Goal: Check status: Check status

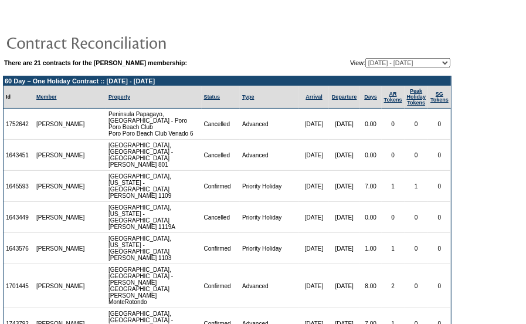
drag, startPoint x: 33, startPoint y: 163, endPoint x: 8, endPoint y: 164, distance: 25.8
click at [5, 164] on td "1643451" at bounding box center [19, 155] width 31 height 31
copy td "1643451"
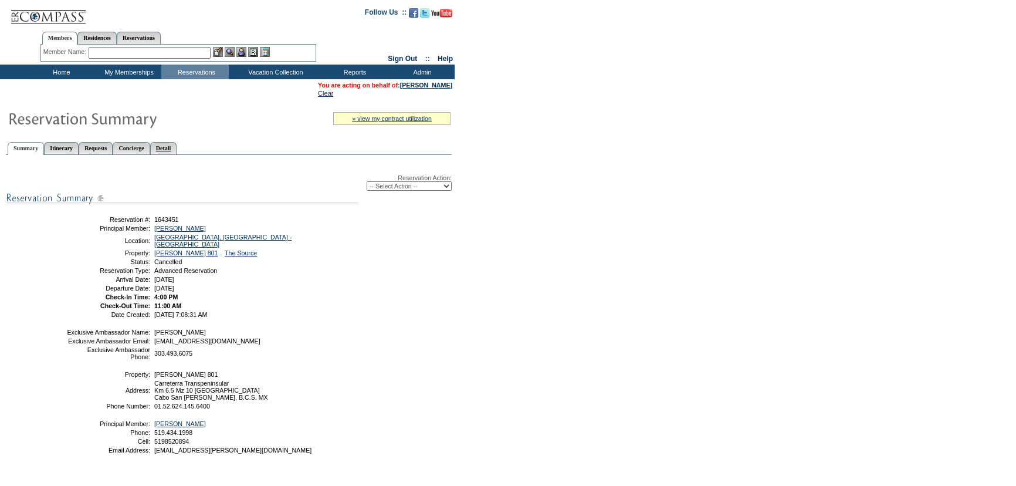
click at [177, 146] on link "Detail" at bounding box center [163, 148] width 27 height 12
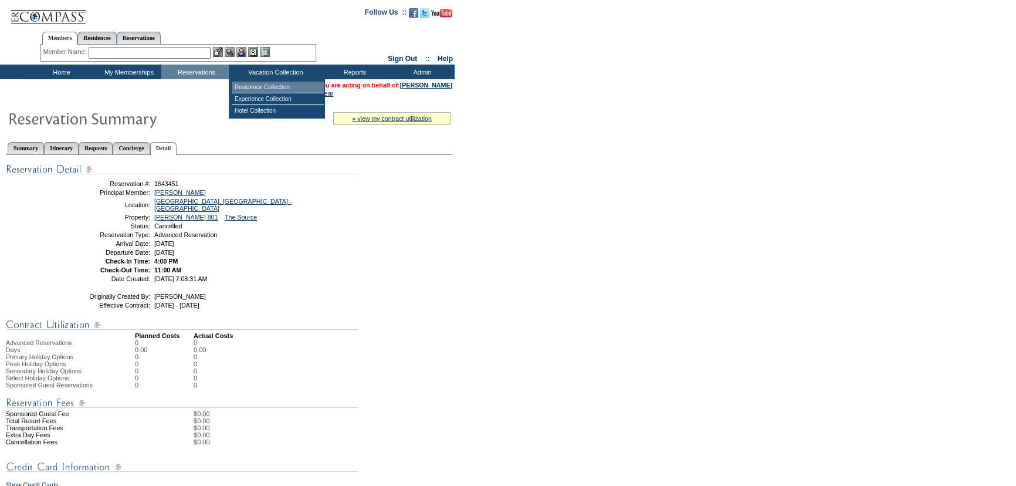
click at [278, 88] on td "Residence Collection" at bounding box center [278, 88] width 92 height 12
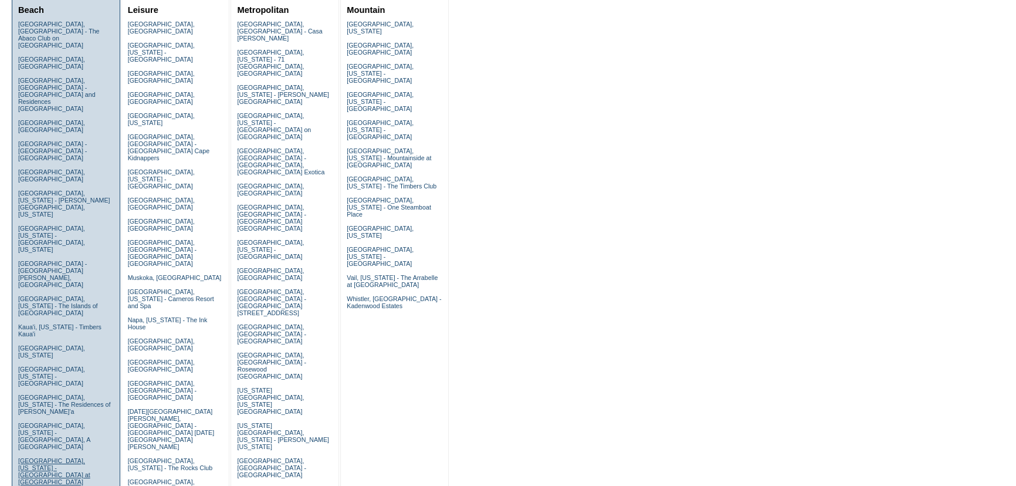
scroll to position [160, 0]
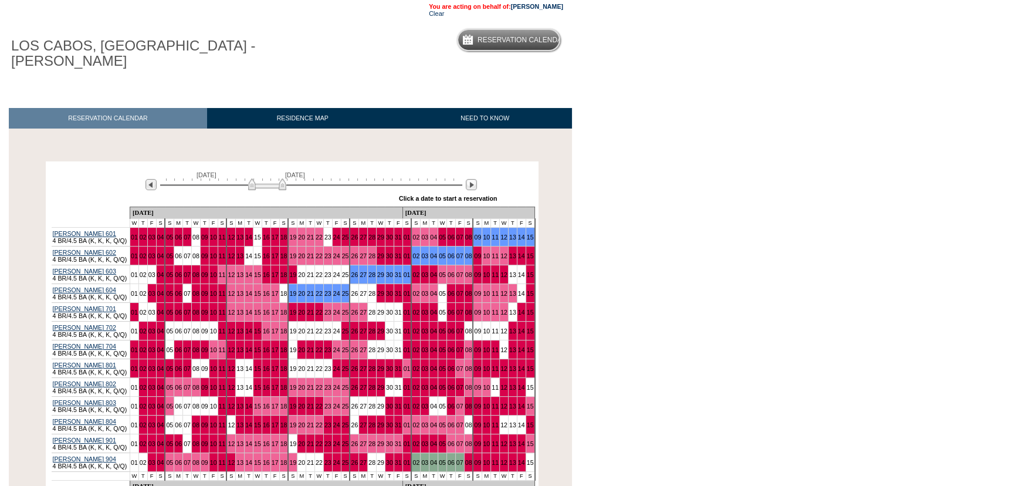
scroll to position [193, 0]
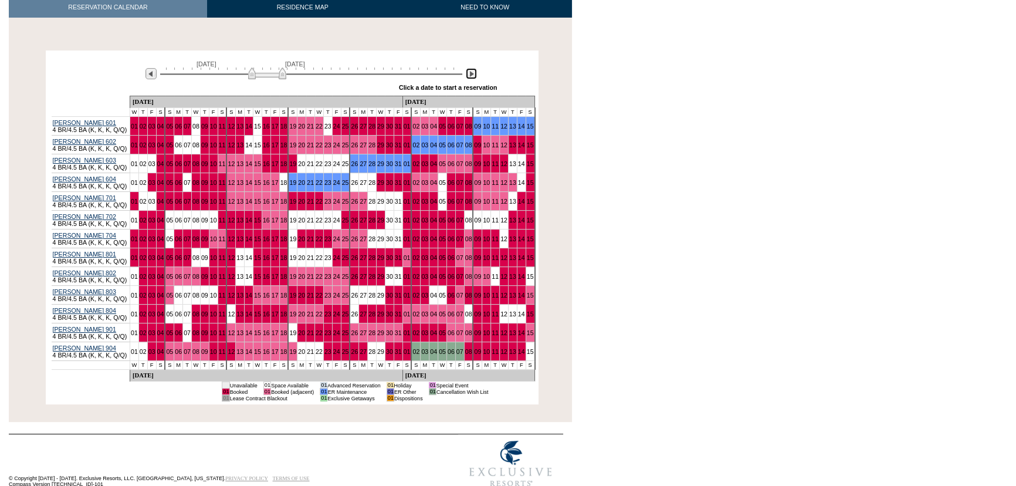
click at [468, 68] on img at bounding box center [471, 73] width 11 height 11
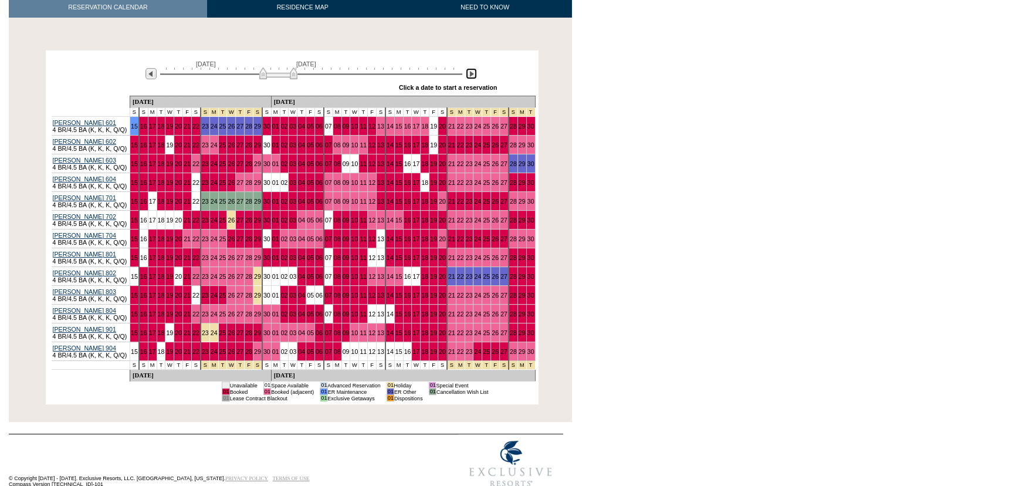
click at [468, 68] on img at bounding box center [471, 73] width 11 height 11
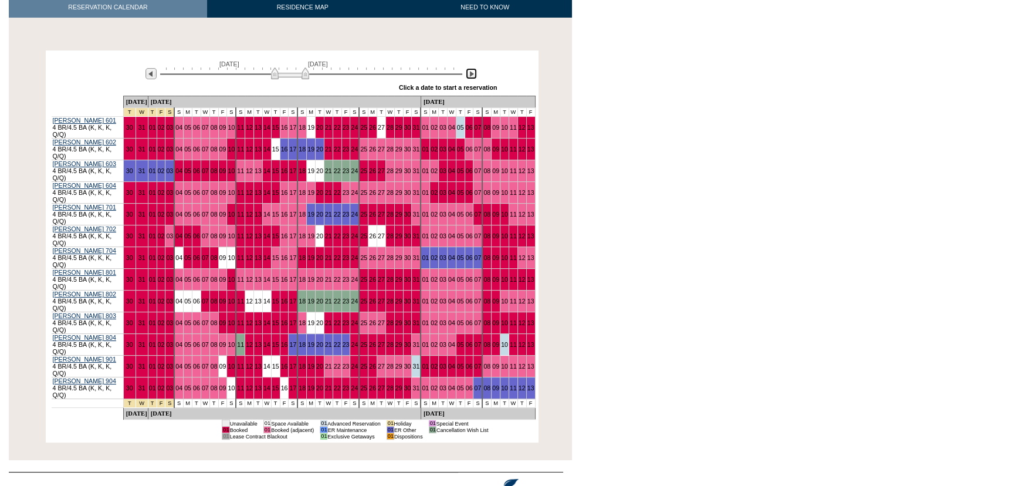
click at [305, 67] on img at bounding box center [290, 73] width 38 height 12
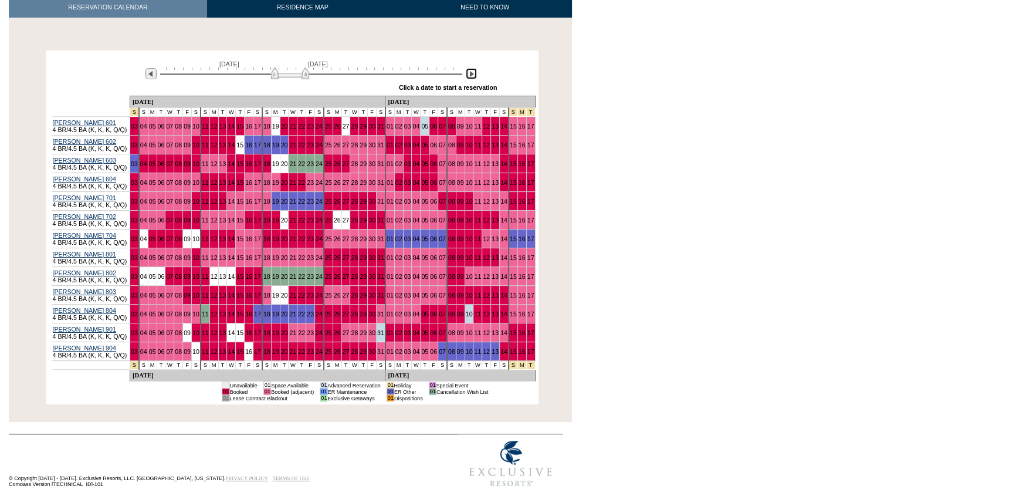
scroll to position [0, 0]
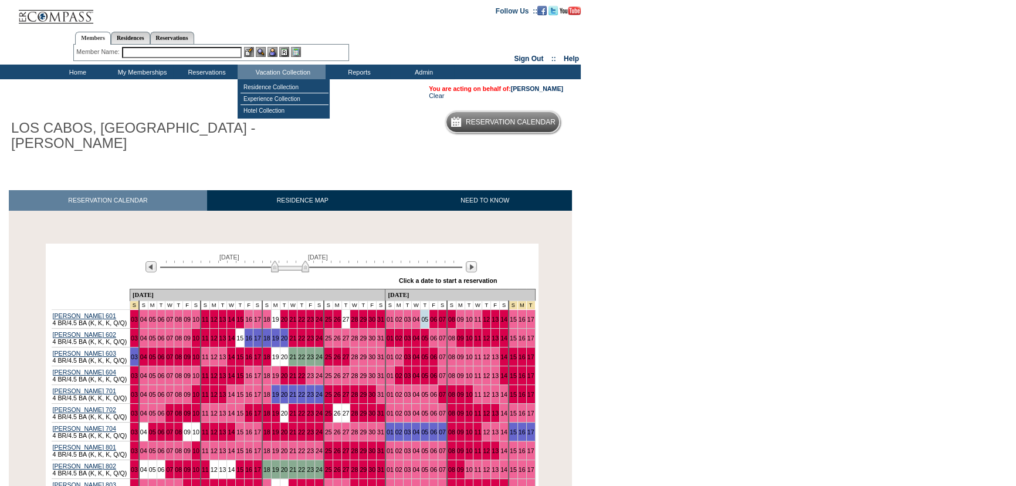
click at [229, 54] on input "text" at bounding box center [182, 52] width 120 height 11
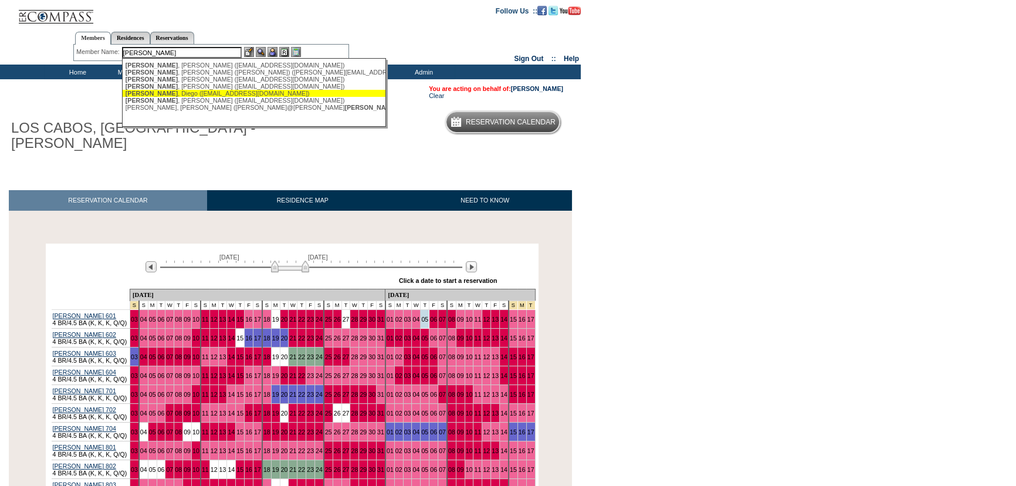
click at [205, 92] on div "Elizondo , Diego (diego.elizondo89@gmail.com)" at bounding box center [255, 93] width 258 height 7
type input "Elizondo, Diego (diego.elizondo89@gmail.com)"
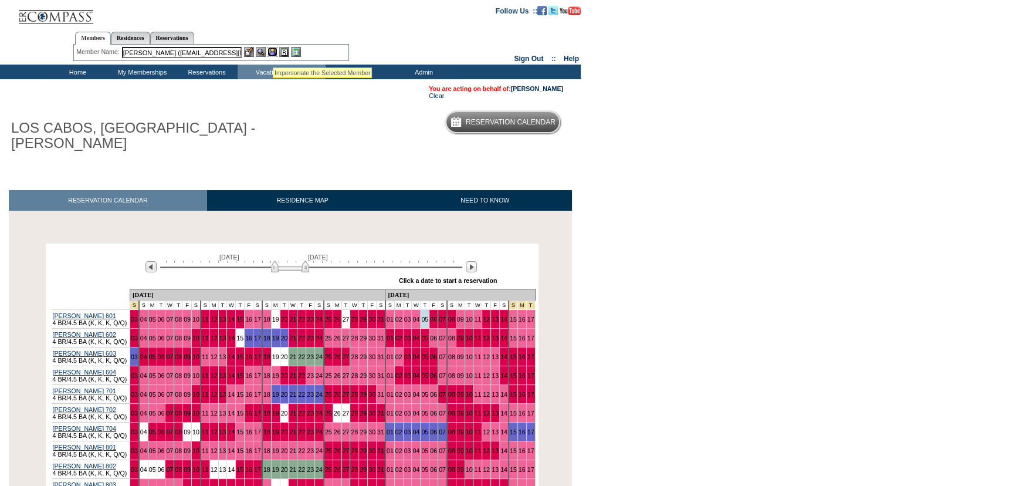
click at [273, 50] on img at bounding box center [273, 52] width 10 height 10
click at [261, 51] on img at bounding box center [261, 52] width 10 height 10
